Goal: Information Seeking & Learning: Find specific fact

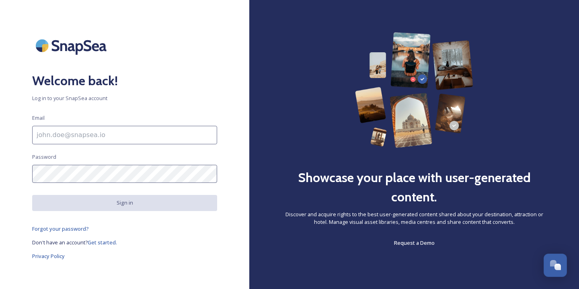
type input "[PERSON_NAME][EMAIL_ADDRESS][PERSON_NAME][DOMAIN_NAME]"
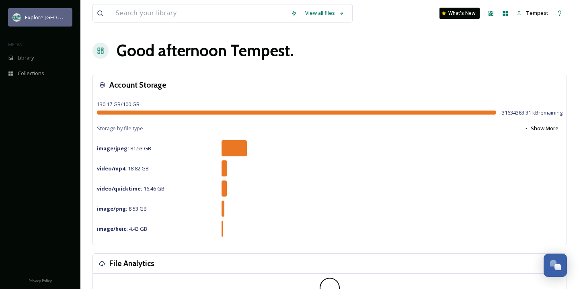
click at [39, 21] on div "Explore [GEOGRAPHIC_DATA][PERSON_NAME]" at bounding box center [45, 17] width 41 height 10
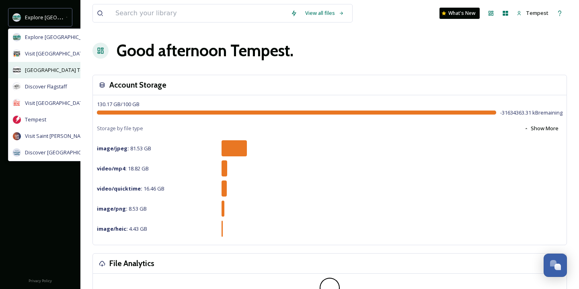
click at [48, 69] on span "[GEOGRAPHIC_DATA] Tourism" at bounding box center [61, 70] width 72 height 8
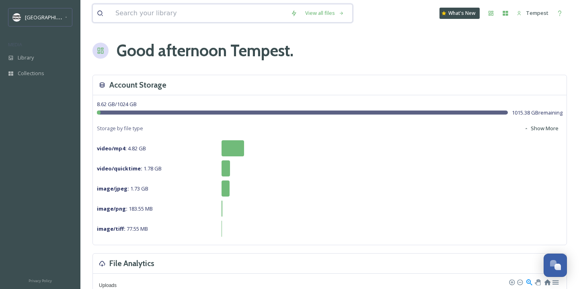
click at [141, 19] on input at bounding box center [198, 13] width 175 height 18
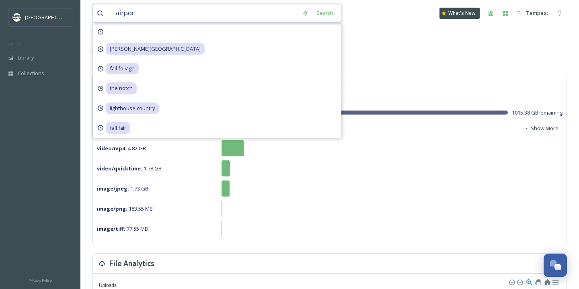
type input "airport"
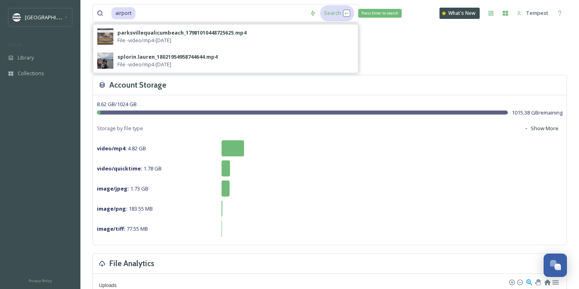
click at [347, 8] on div "Search Press Enter to search" at bounding box center [337, 13] width 34 height 16
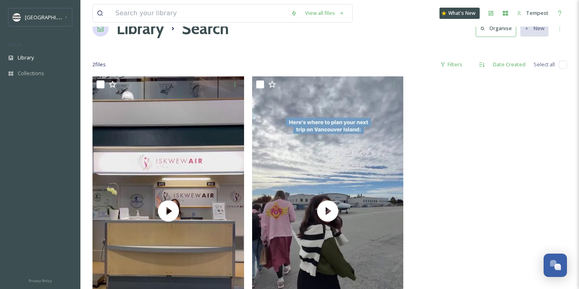
scroll to position [23, 0]
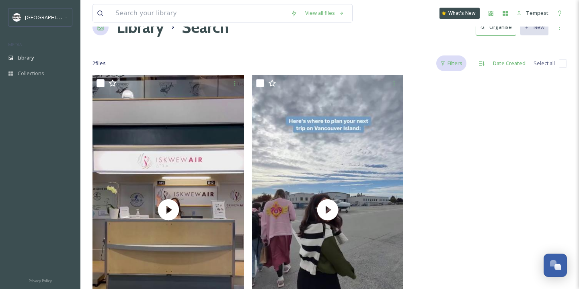
click at [457, 65] on div "Filters" at bounding box center [451, 64] width 30 height 16
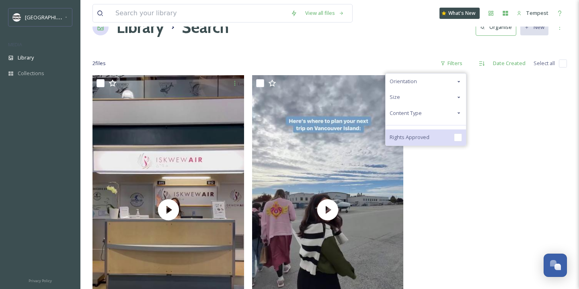
click at [438, 138] on div "Rights Approved" at bounding box center [426, 138] width 80 height 16
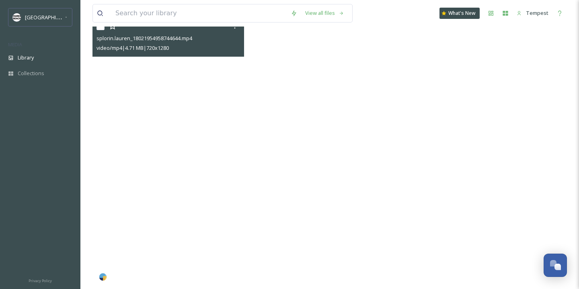
scroll to position [78, 0]
